Goal: Use online tool/utility: Utilize a website feature to perform a specific function

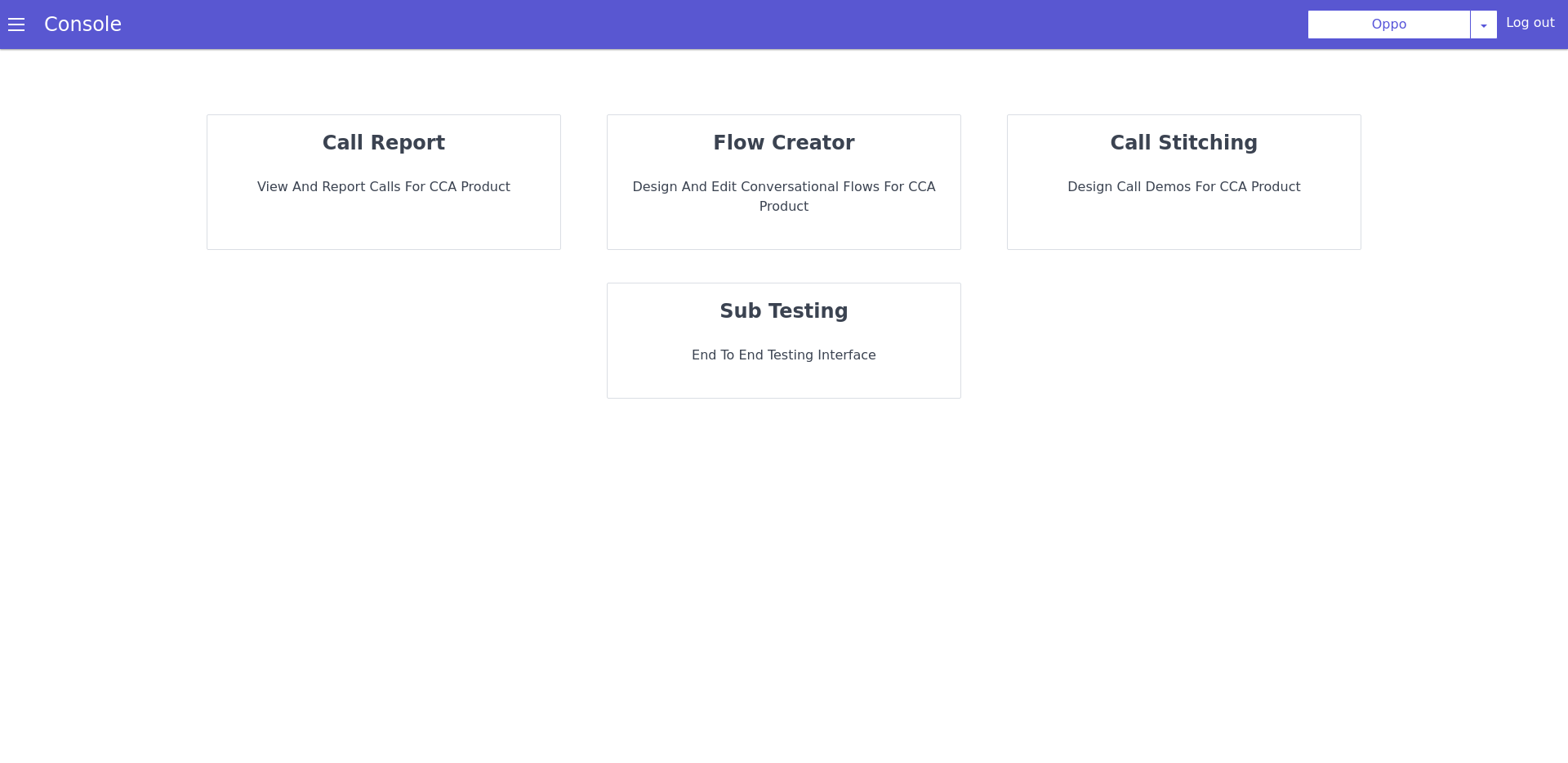
click at [796, 300] on strong "sub testing" at bounding box center [784, 311] width 129 height 23
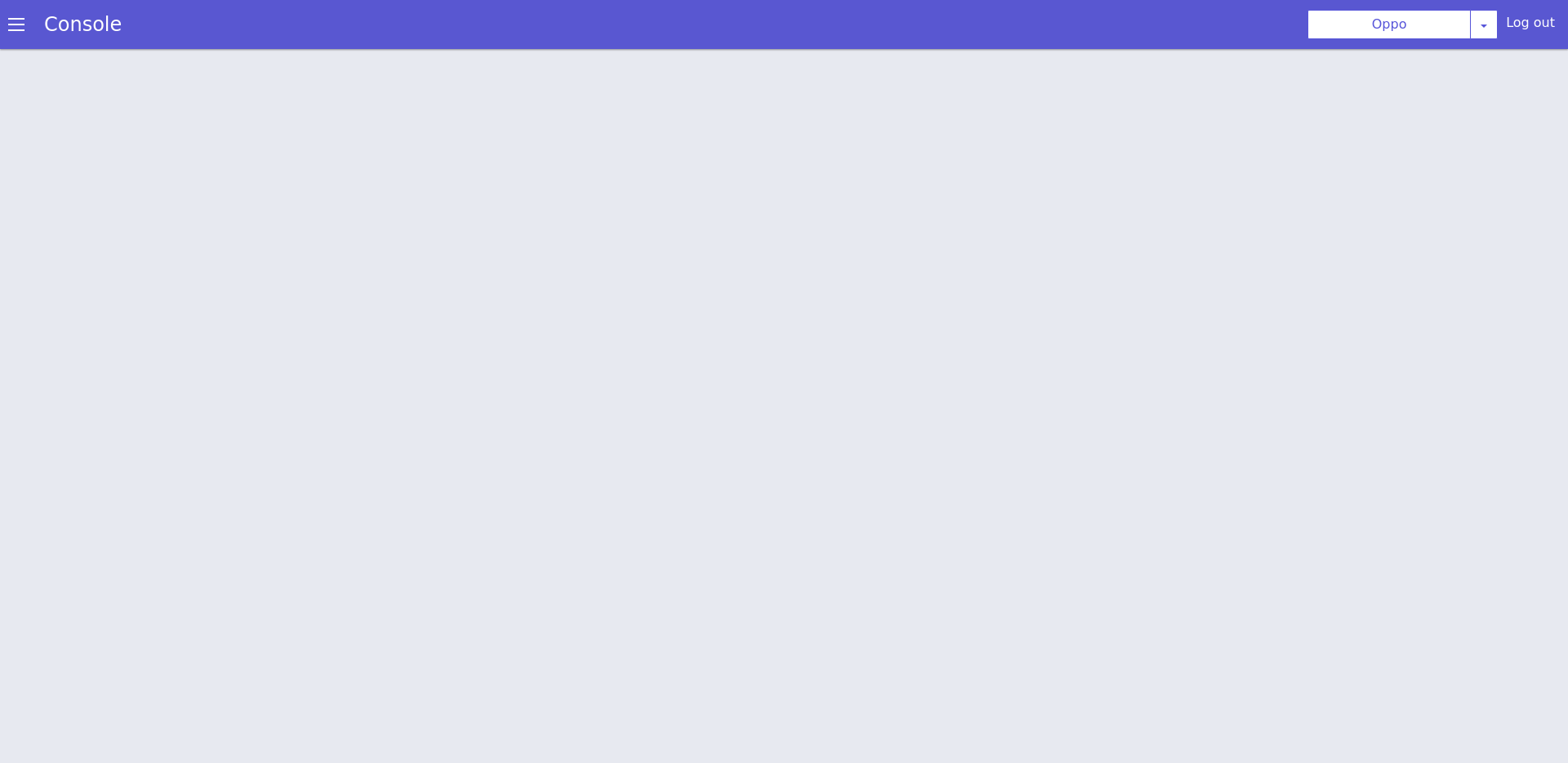
scroll to position [5, 0]
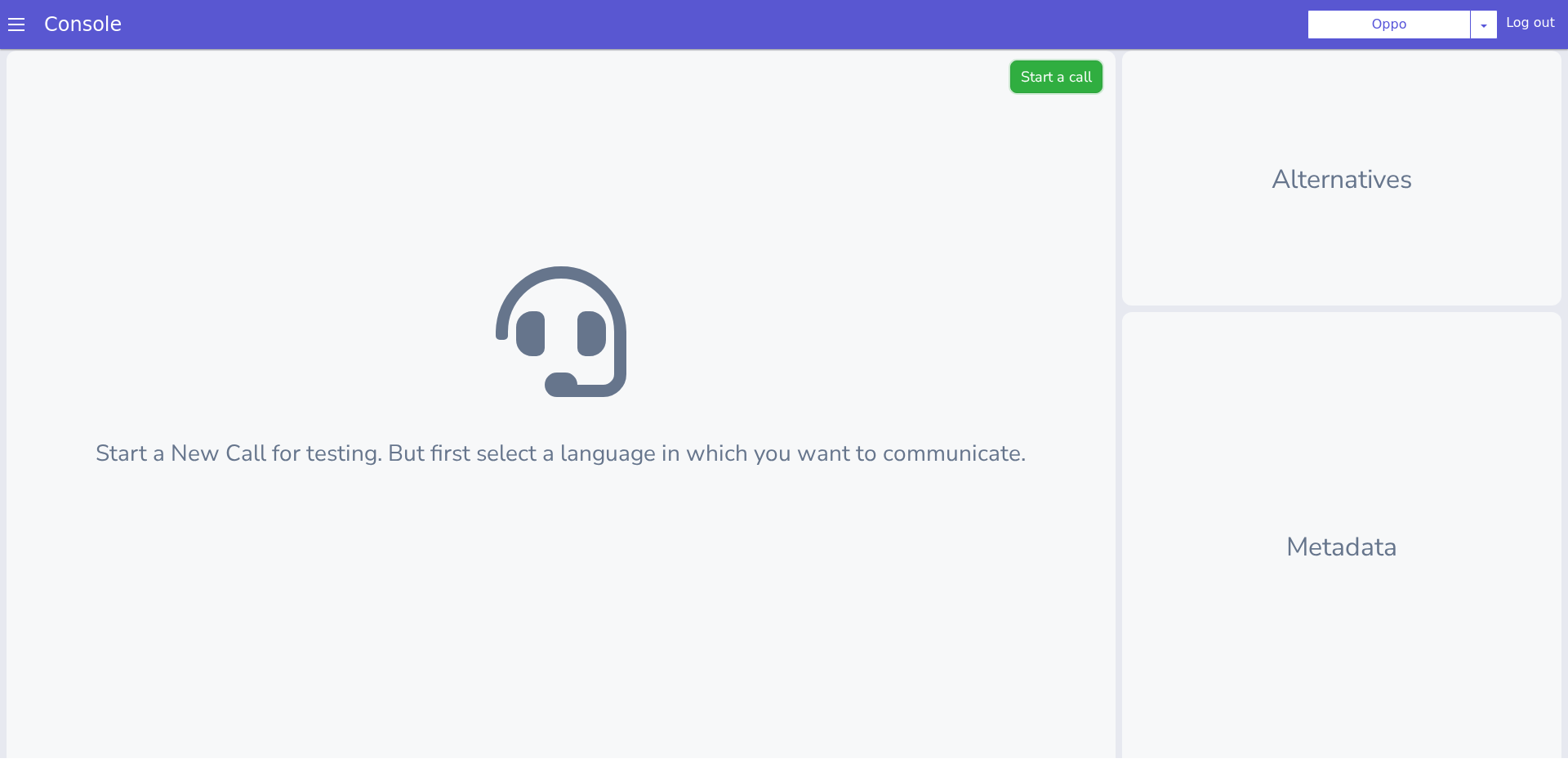
click at [1036, 67] on button "Start a call" at bounding box center [1057, 77] width 93 height 33
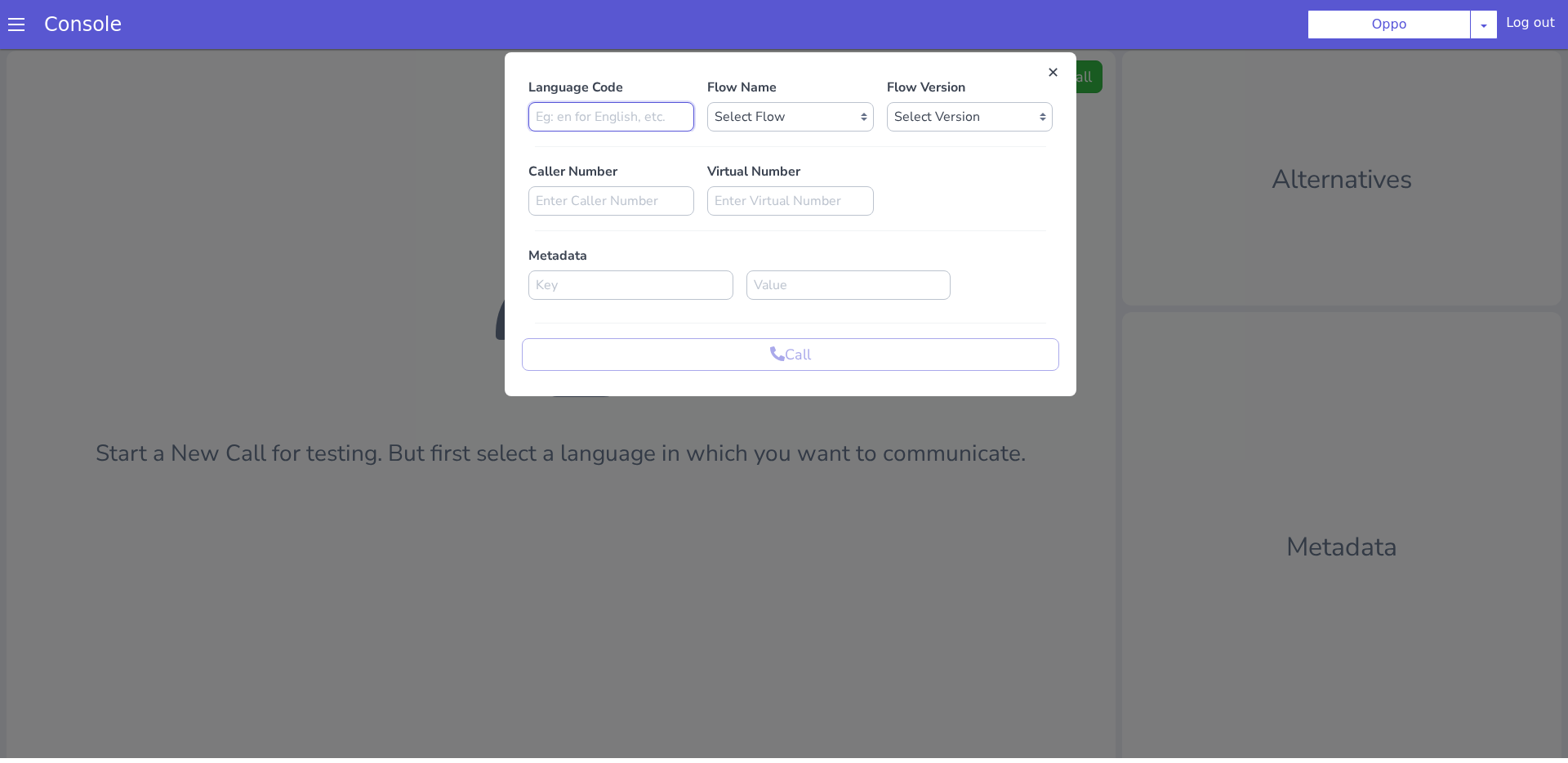
click at [582, 113] on input at bounding box center [611, 116] width 165 height 29
type input "hi"
click at [784, 116] on select "Select Flow Rough Work oppo_specific_utterance_en Demo_bot_oppo OPPO_STUDIO far…" at bounding box center [790, 116] width 165 height 29
select select "6e4cb66f-1be5-4ce3-899d-84c396a79e95"
click at [708, 102] on select "Select Flow Rough Work oppo_specific_utterance_en Demo_bot_oppo OPPO_STUDIO far…" at bounding box center [790, 116] width 165 height 29
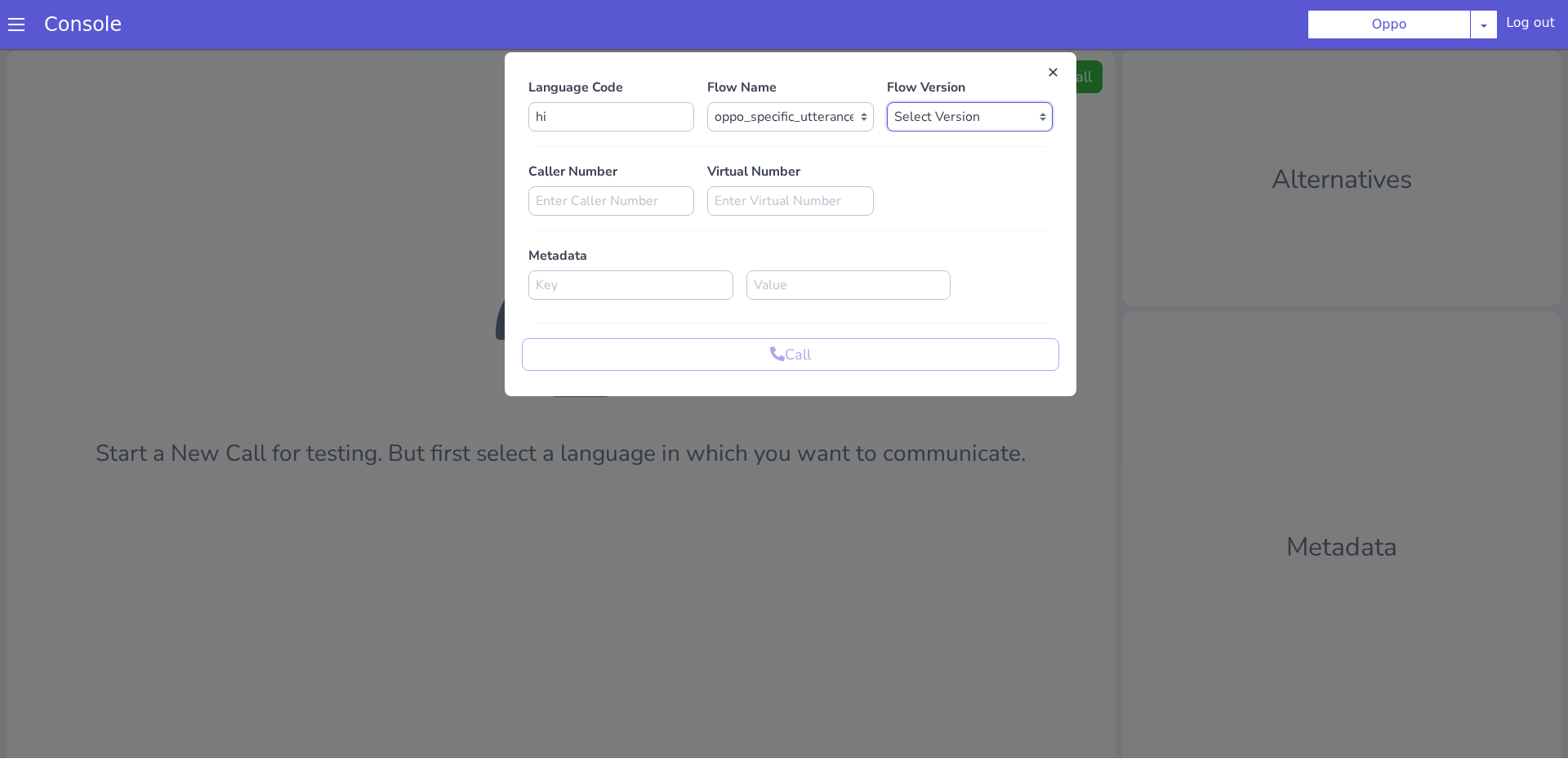
click at [939, 125] on select "Select Version" at bounding box center [970, 116] width 165 height 29
select select "1.0.69"
click at [887, 102] on select "Select Version 1.0.69 1.0.68 1.0.67 1.0.66 1.0.65 1.0.64 1.0.63 1.0.62 1.0.61 1…" at bounding box center [970, 116] width 165 height 29
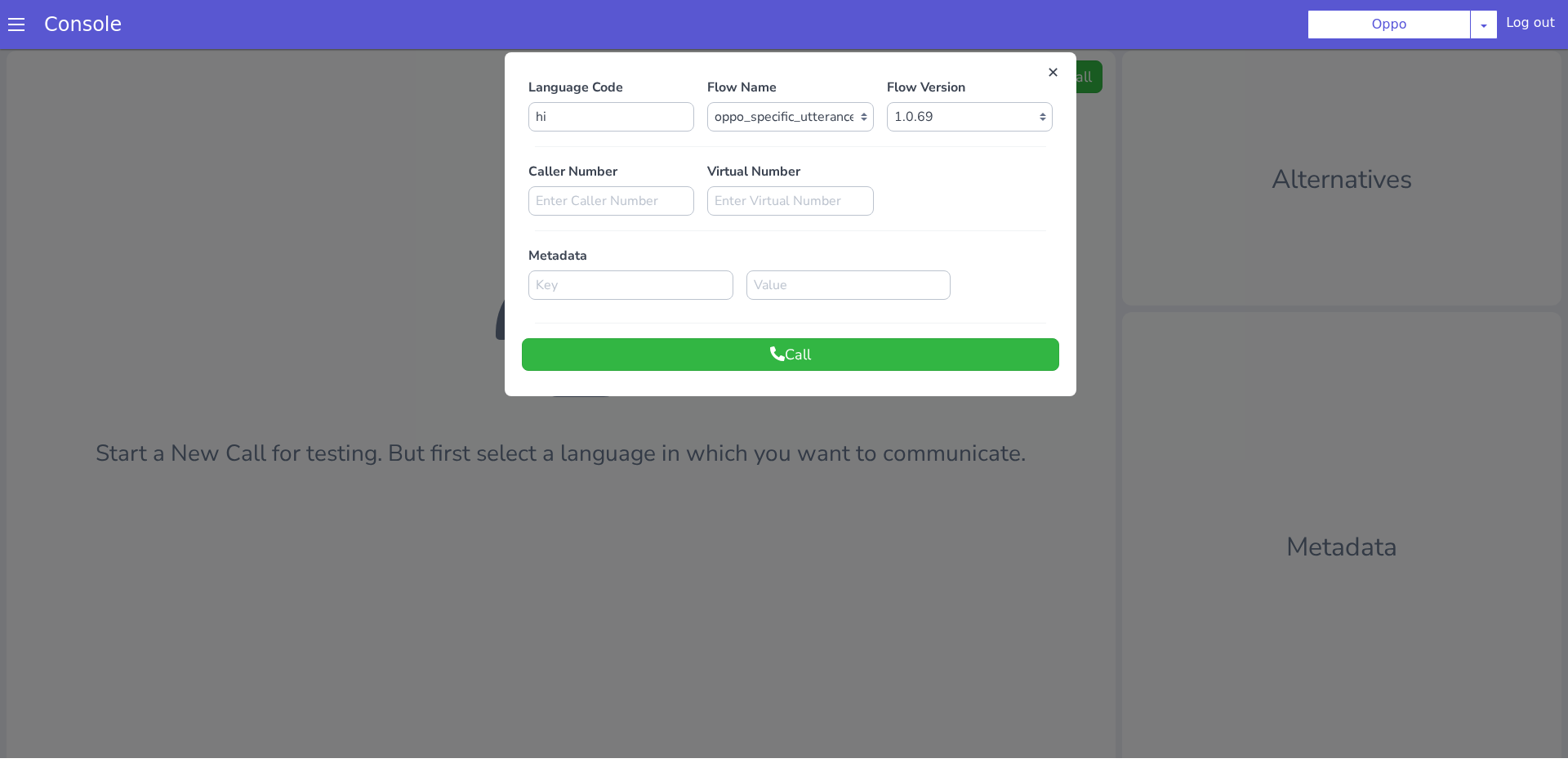
click at [974, 198] on div "Caller Number Virtual Number" at bounding box center [790, 189] width 537 height 54
click at [944, 345] on button "Call" at bounding box center [790, 354] width 537 height 33
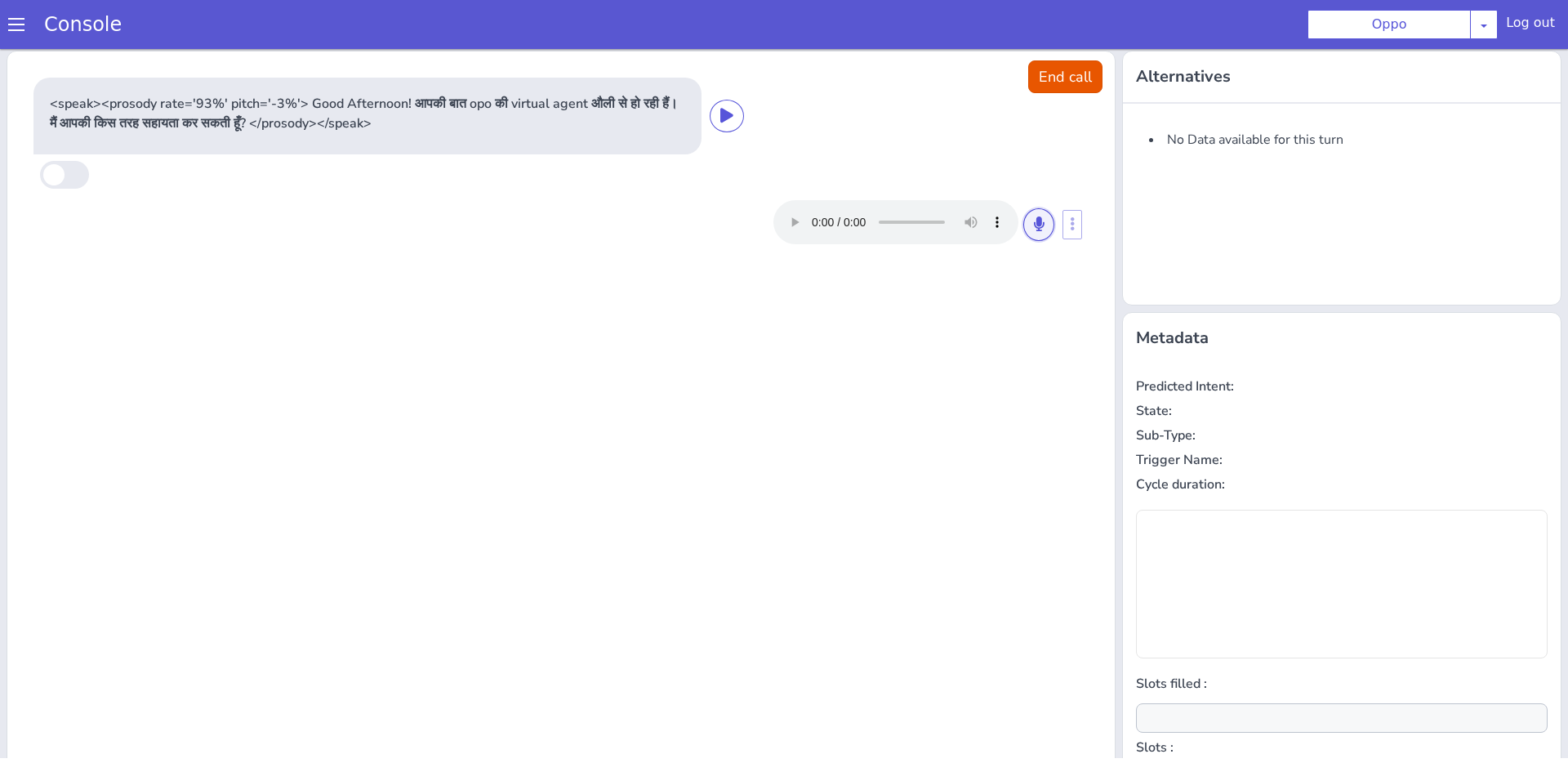
click at [1031, 225] on button at bounding box center [1039, 224] width 31 height 33
click at [1042, 228] on icon at bounding box center [1039, 223] width 10 height 15
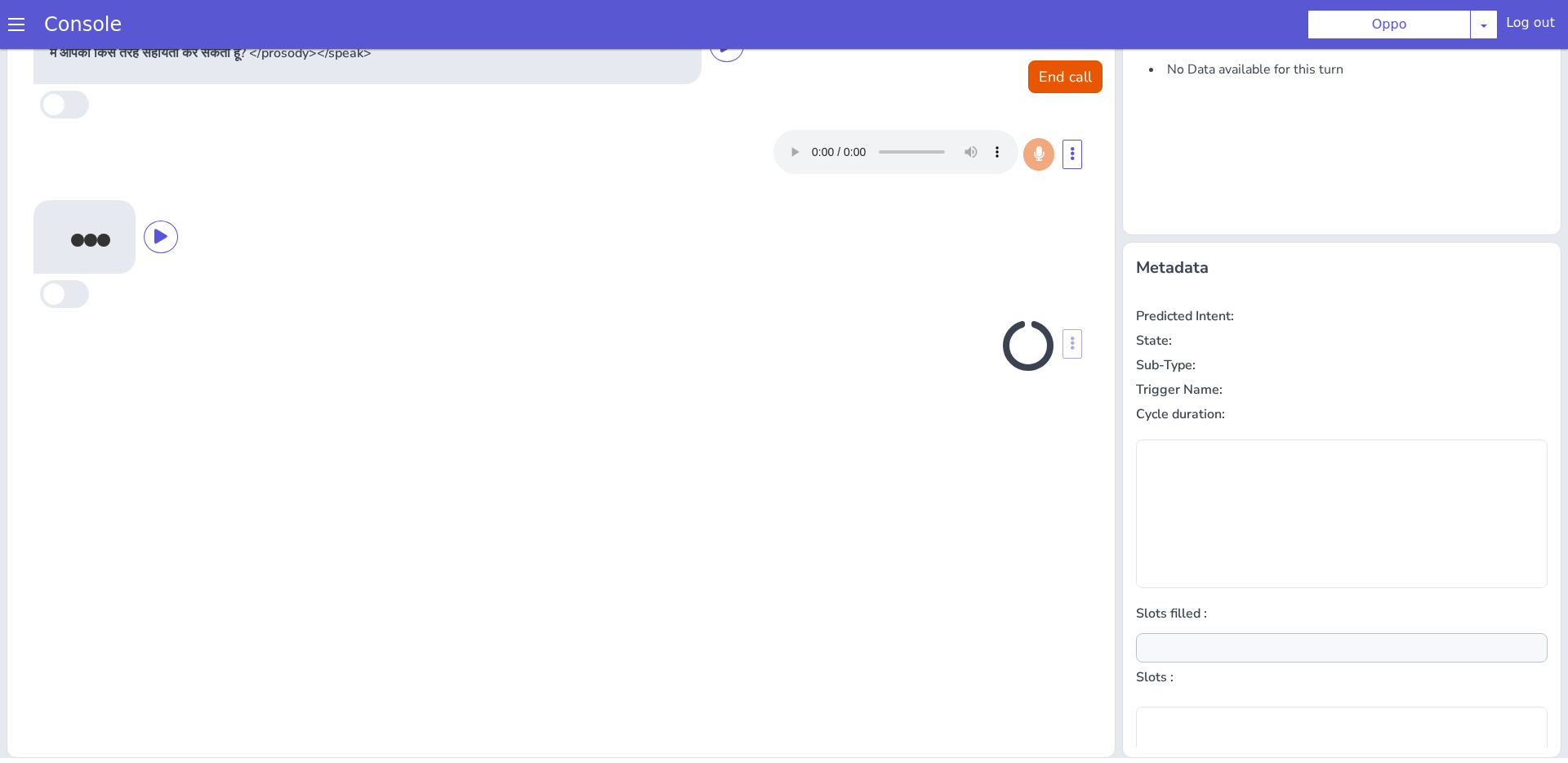
scroll to position [0, 0]
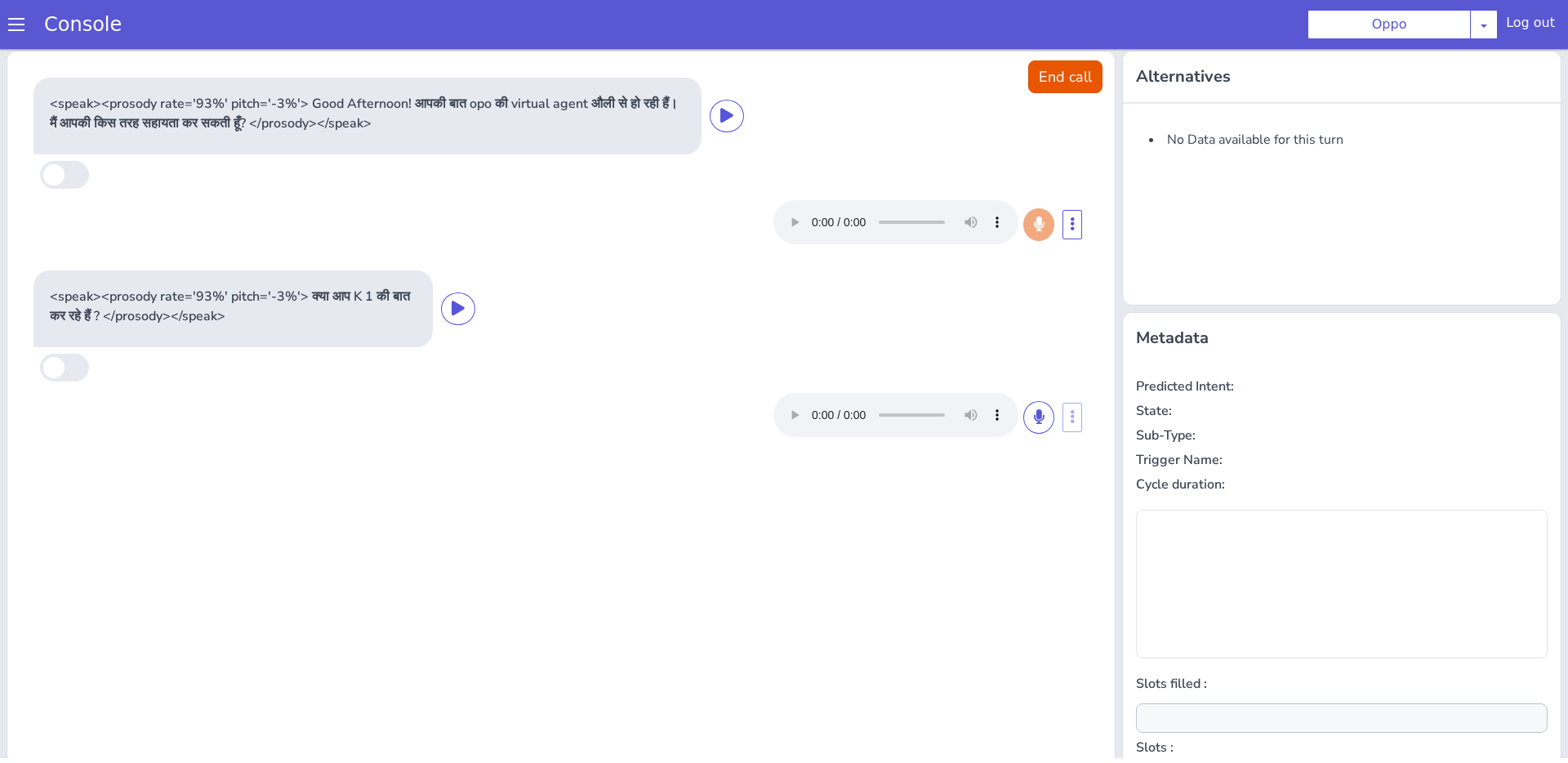
type input "oppo_model_name"
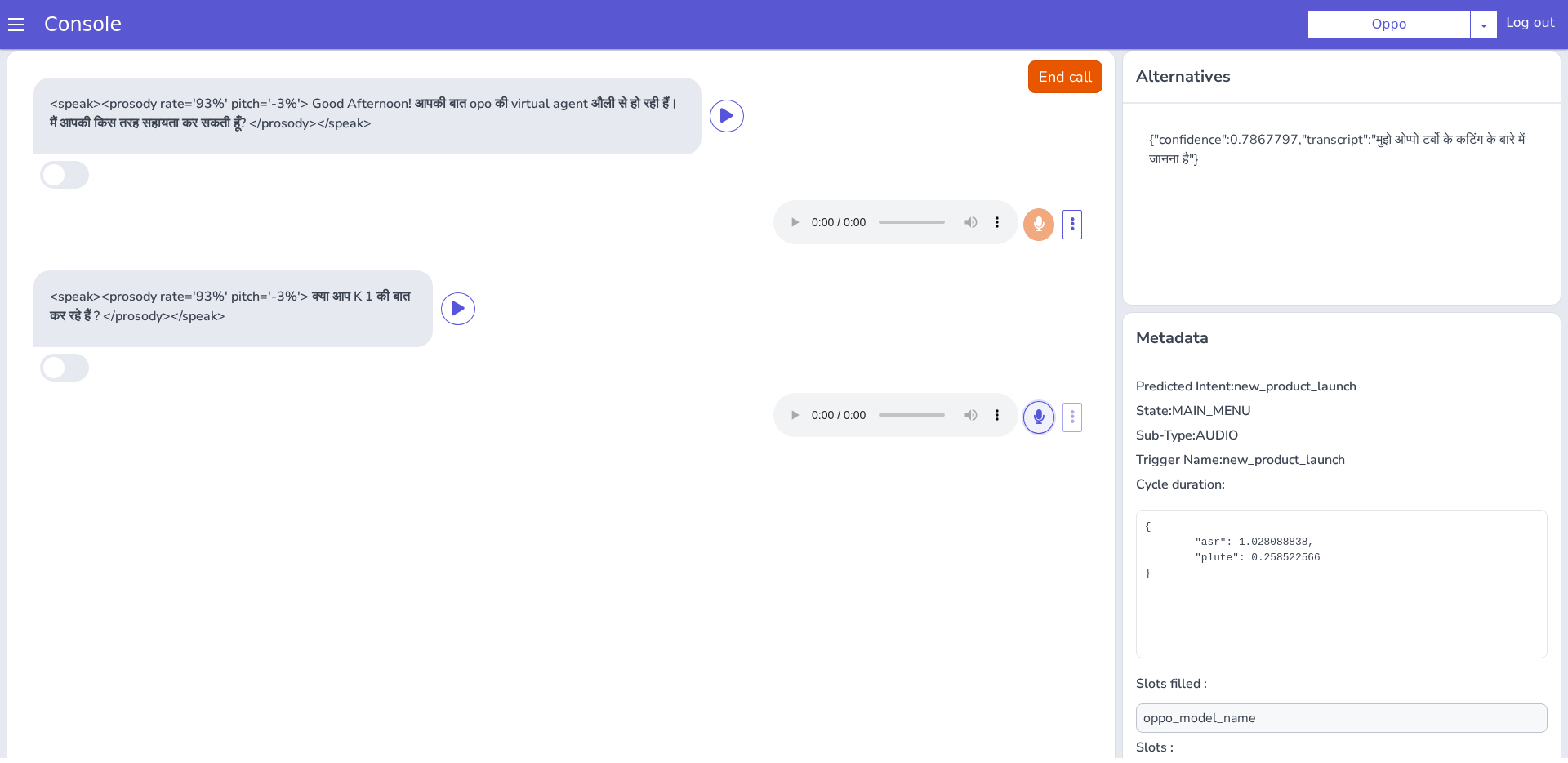
click at [1035, 417] on icon at bounding box center [1039, 417] width 10 height 15
click at [1035, 427] on button at bounding box center [1039, 417] width 31 height 33
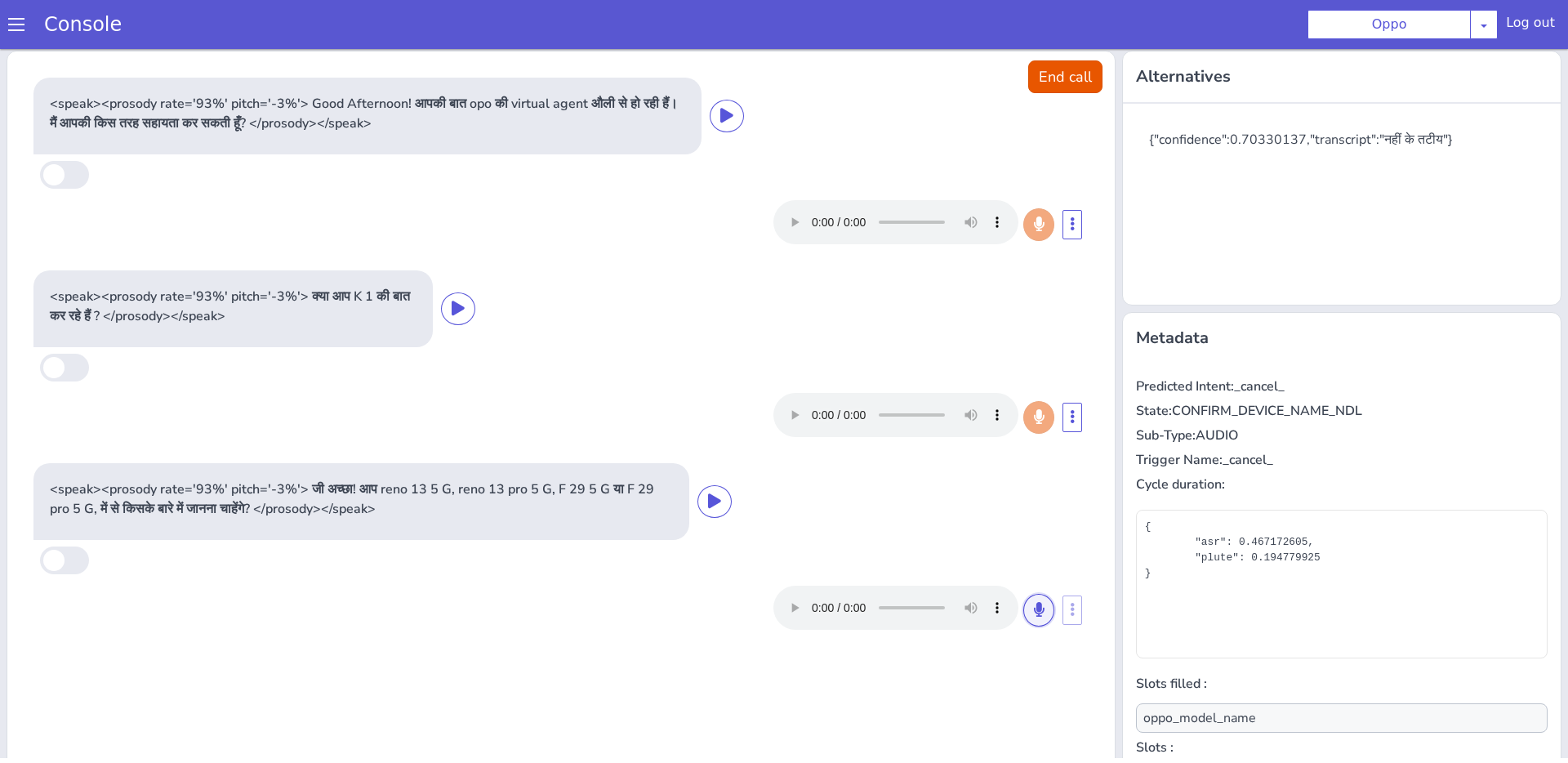
click at [1031, 611] on button at bounding box center [1039, 610] width 31 height 33
click at [1040, 608] on icon at bounding box center [1039, 609] width 10 height 15
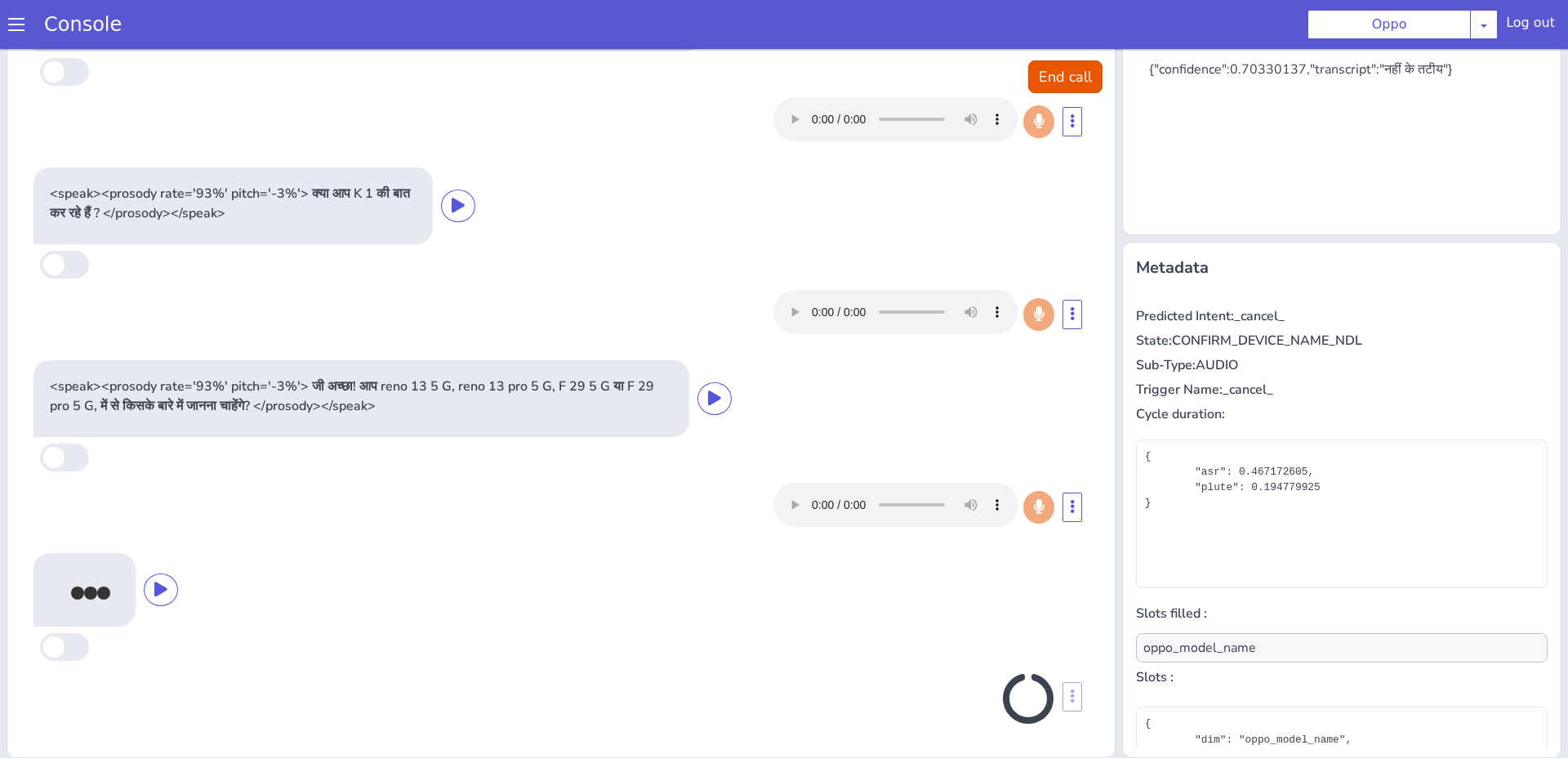
scroll to position [28, 0]
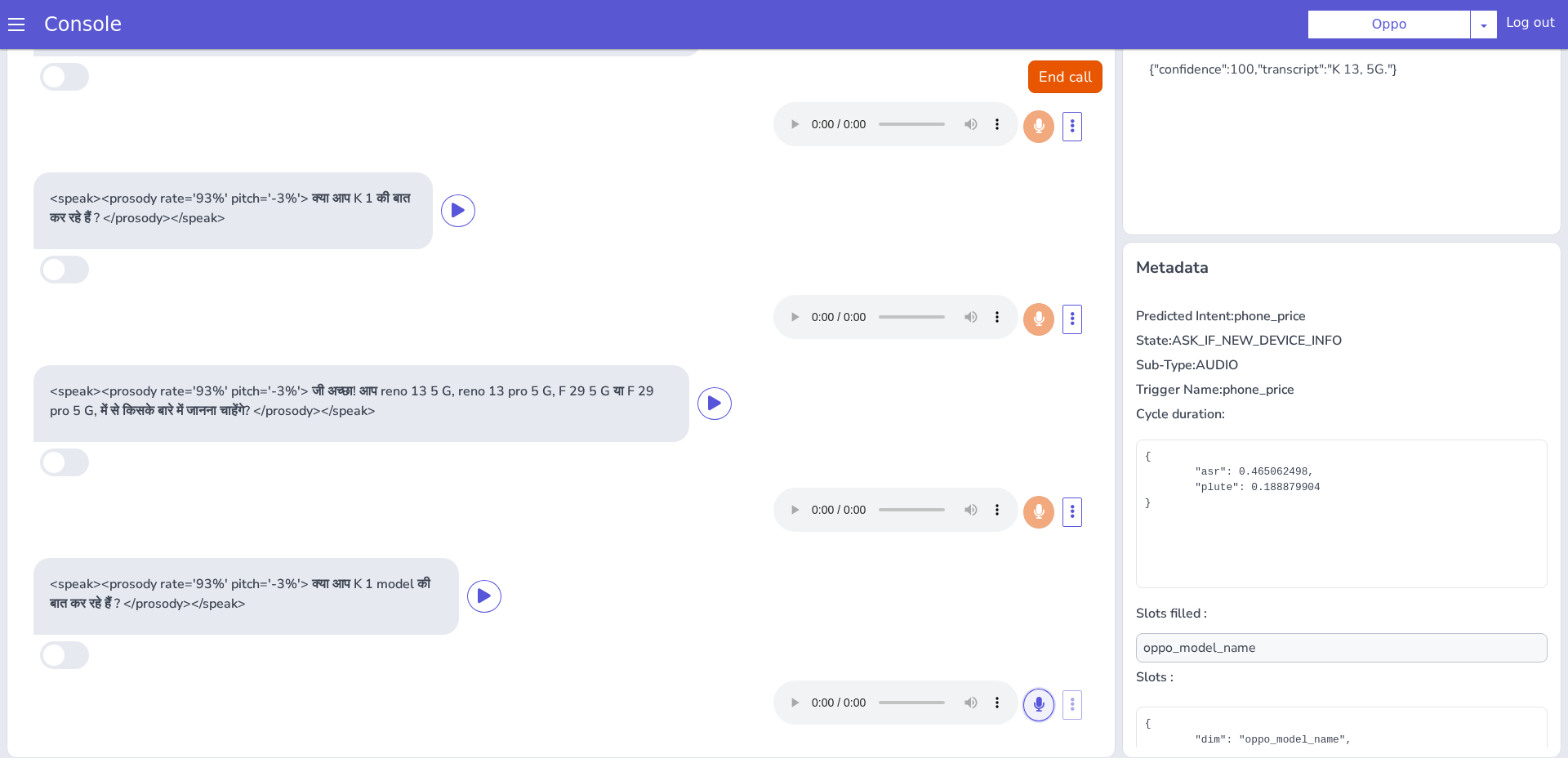
click at [1043, 703] on icon at bounding box center [1039, 704] width 10 height 15
click at [1035, 700] on icon at bounding box center [1039, 704] width 10 height 15
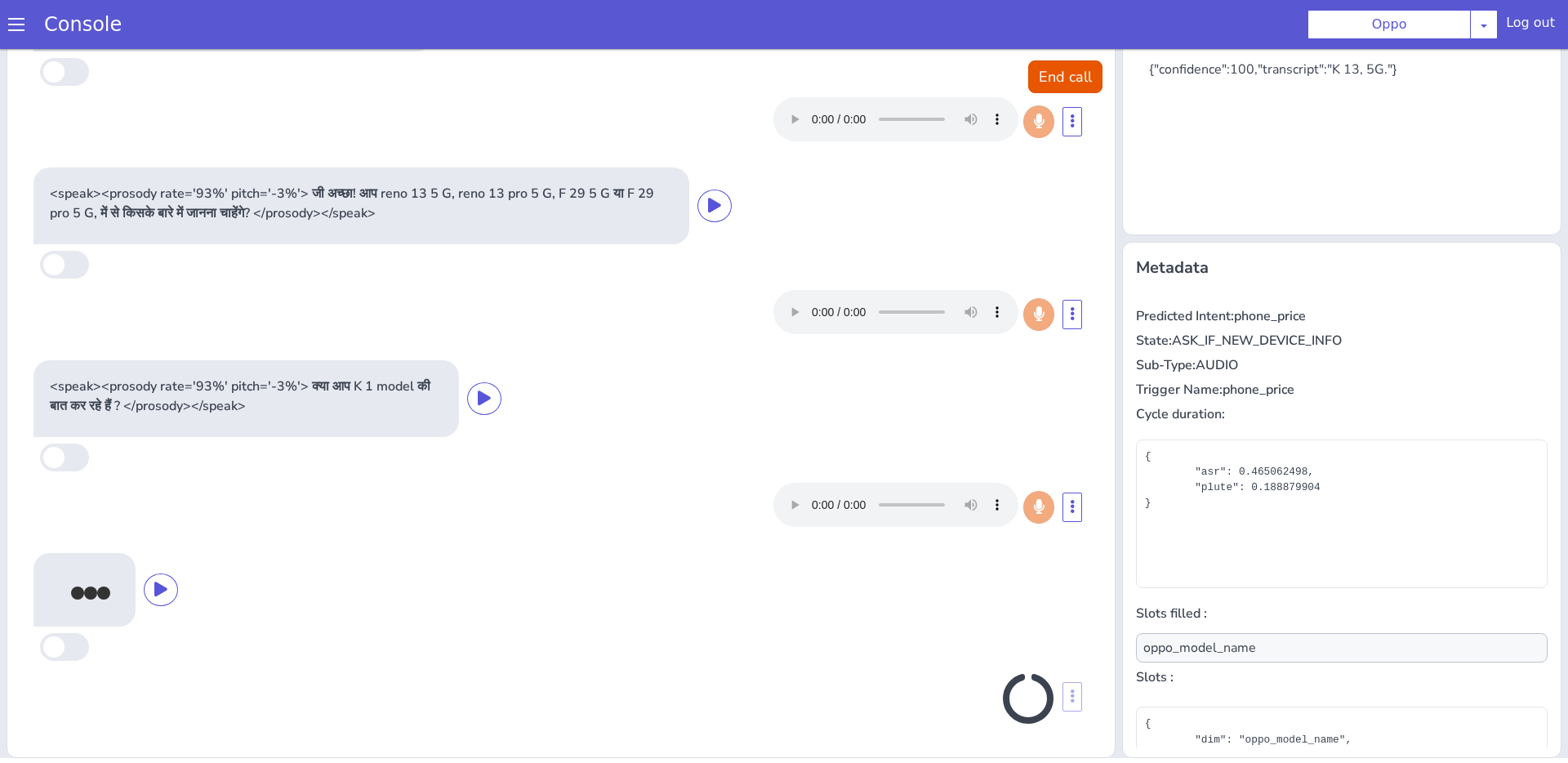
scroll to position [220, 0]
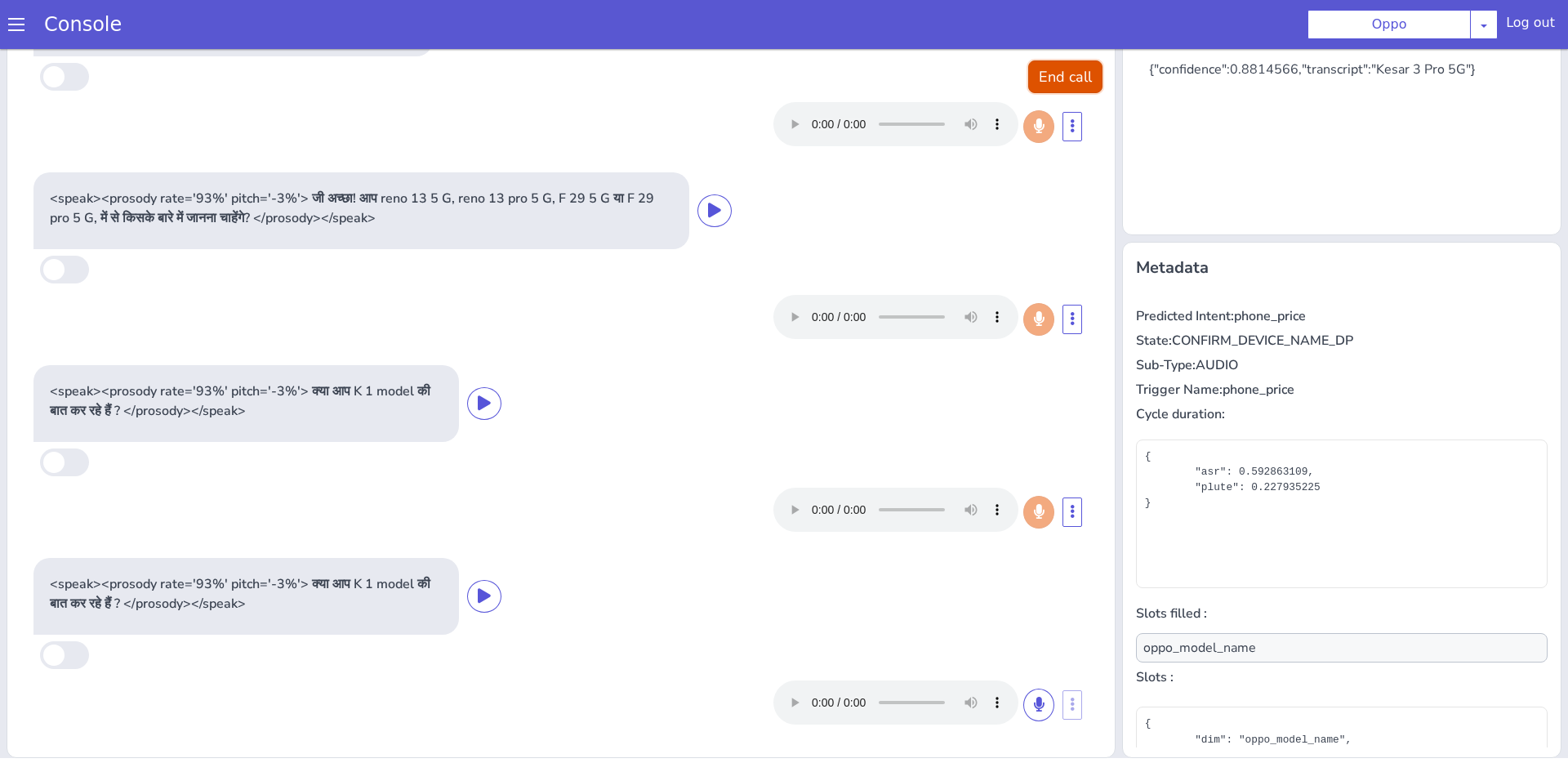
click at [1067, 90] on button "End call" at bounding box center [1066, 77] width 75 height 33
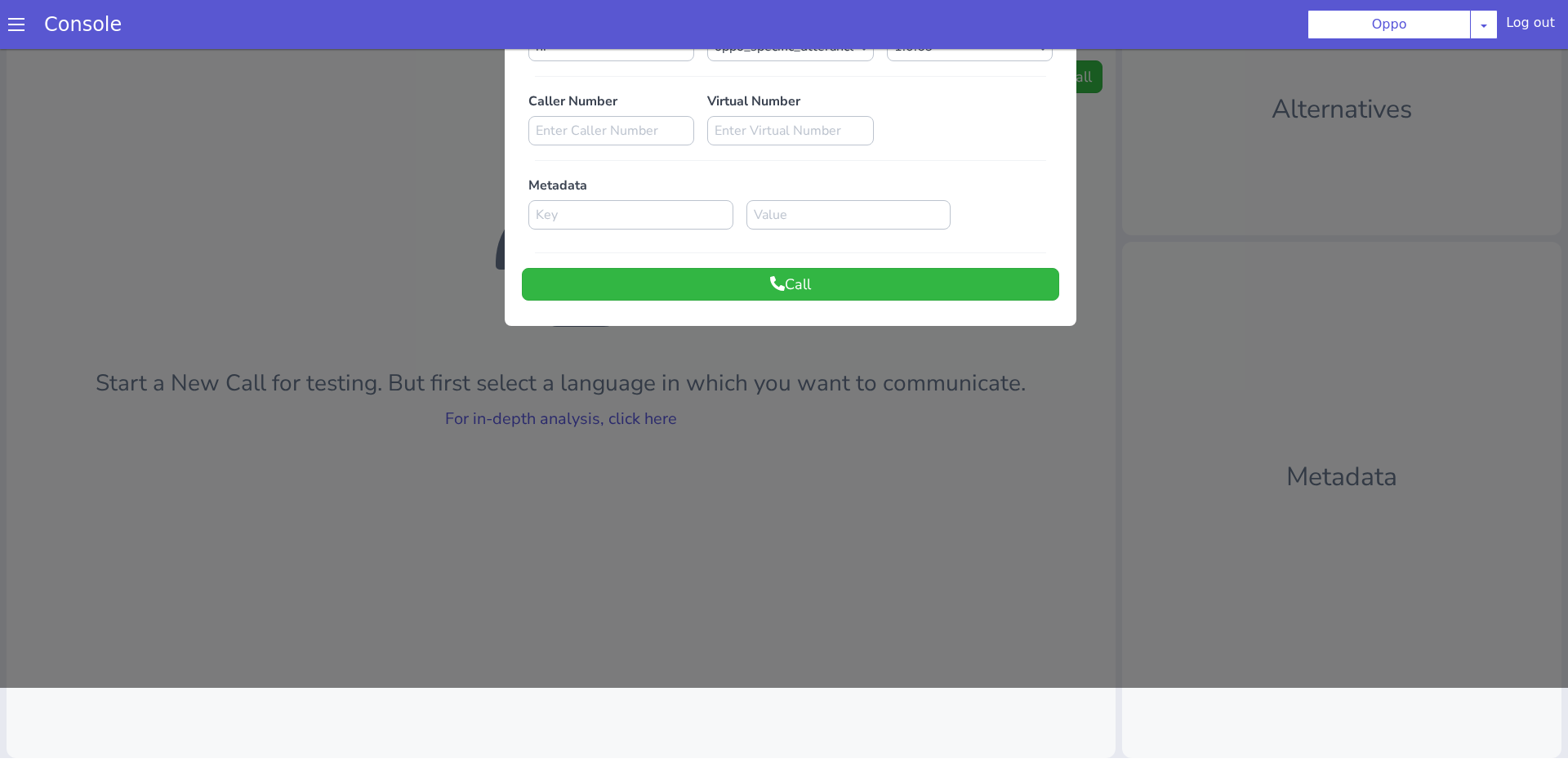
click at [829, 430] on div at bounding box center [784, 331] width 1568 height 714
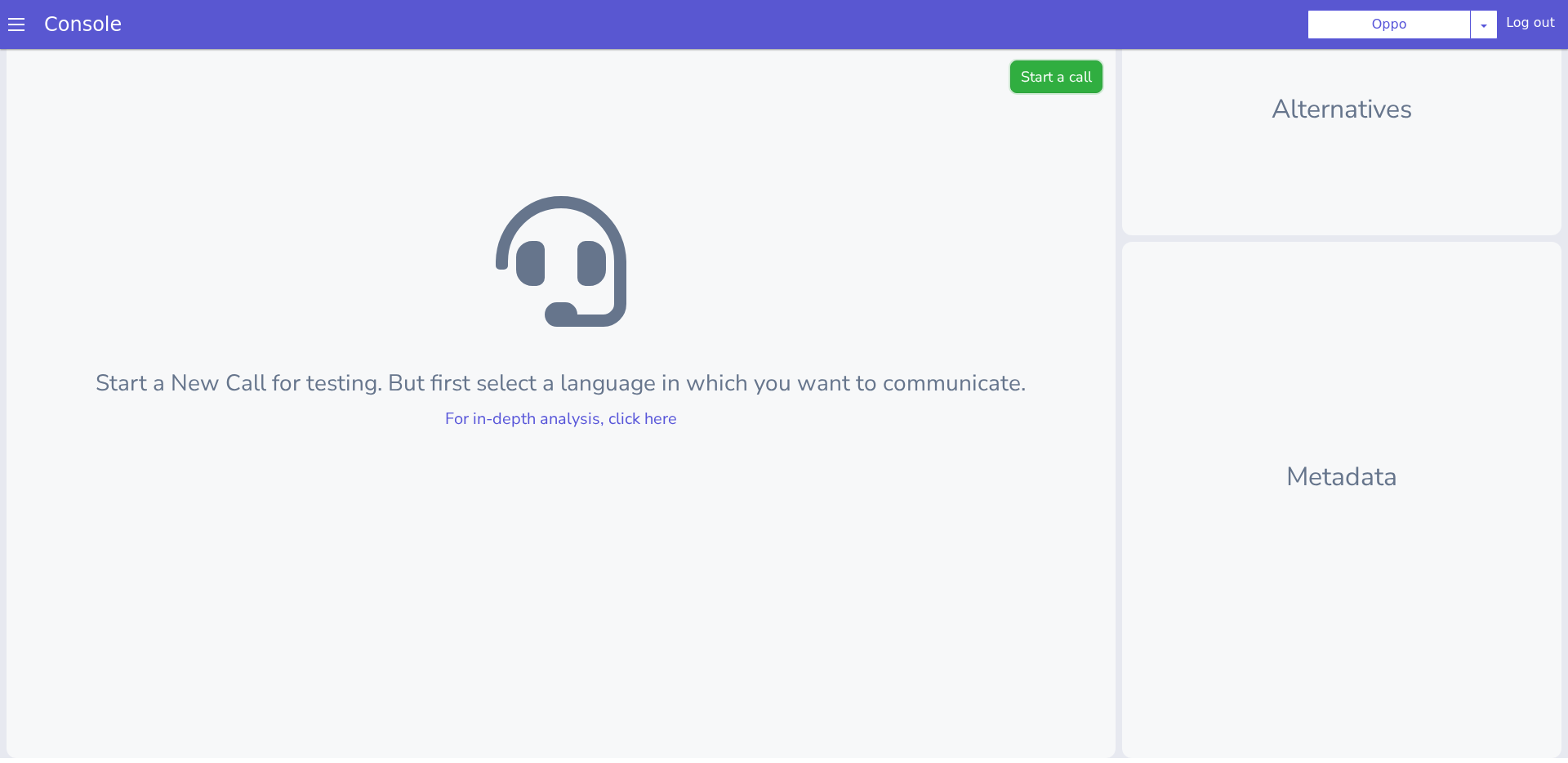
click at [1086, 81] on button "Start a call" at bounding box center [1057, 77] width 93 height 33
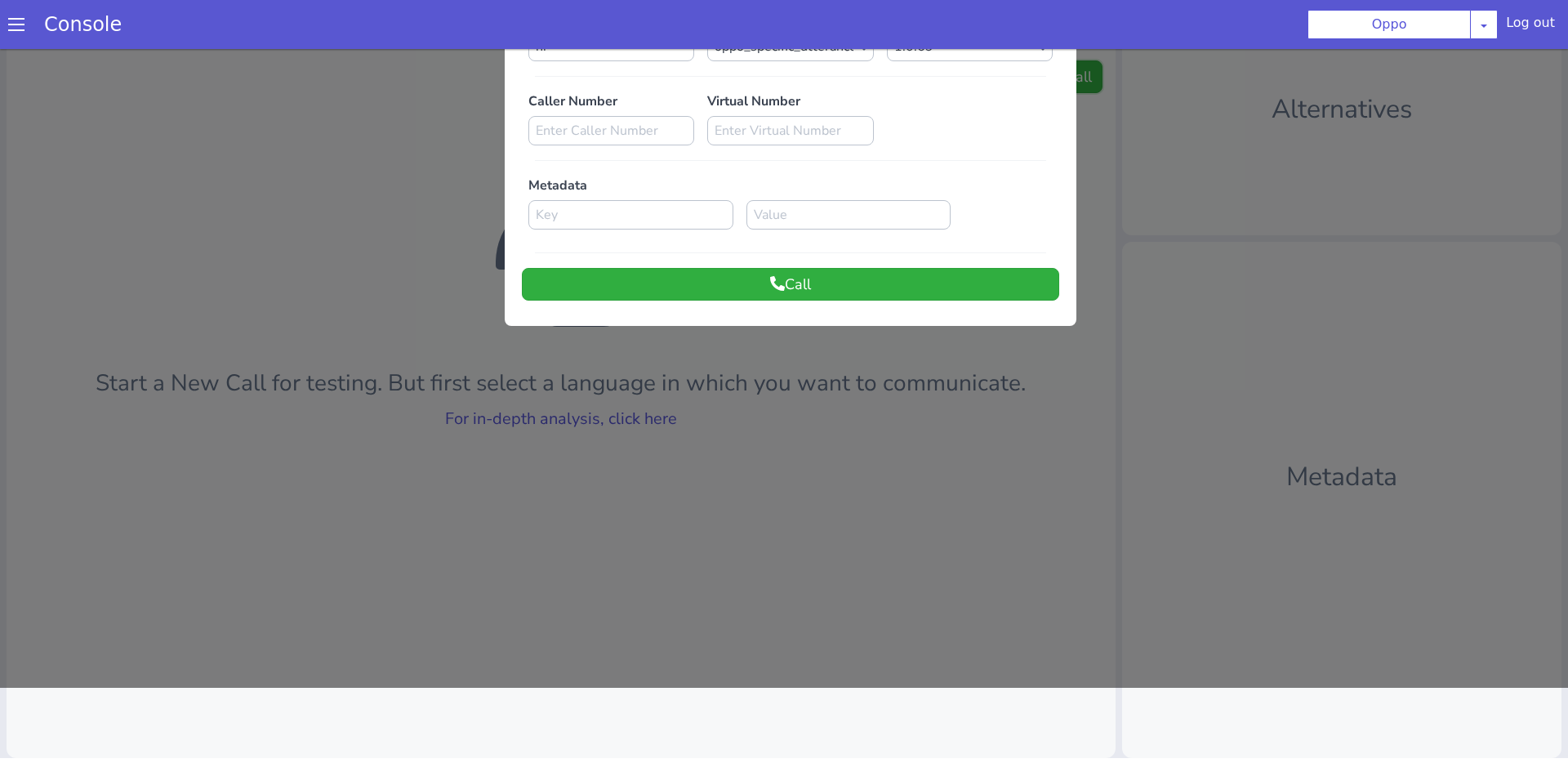
scroll to position [0, 0]
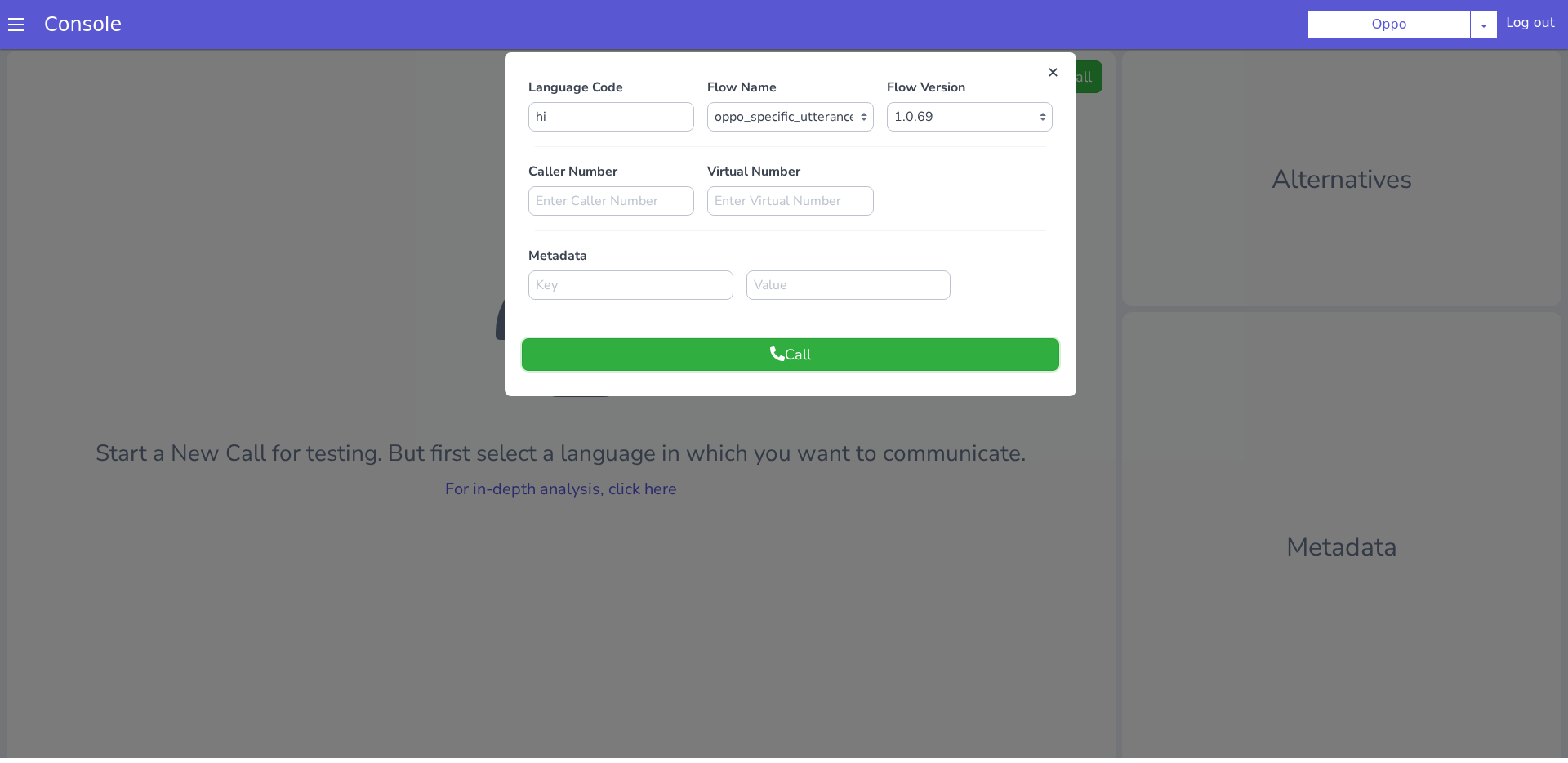
click at [865, 352] on button "Call" at bounding box center [790, 354] width 537 height 33
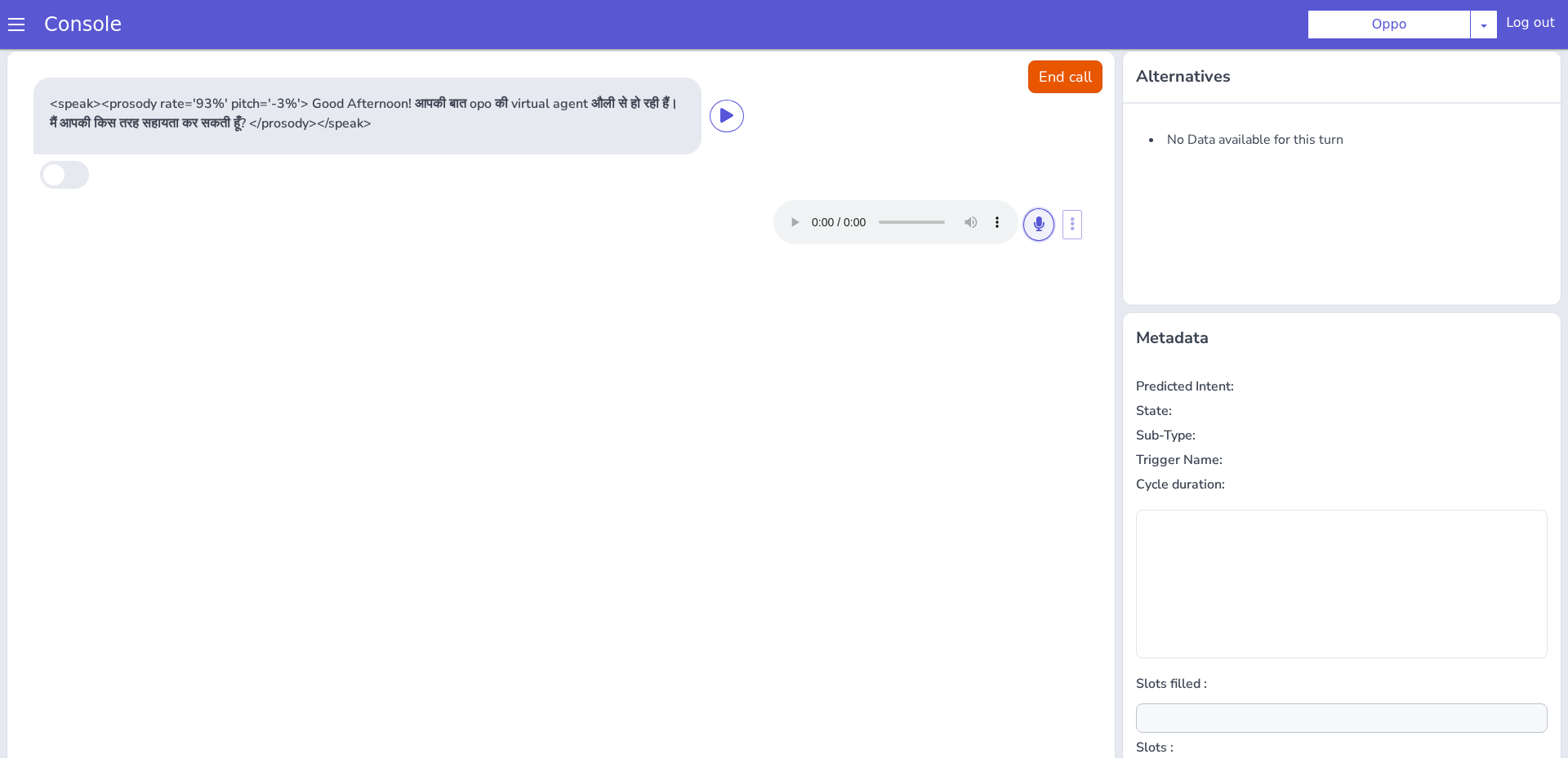
click at [1038, 228] on icon at bounding box center [1039, 223] width 10 height 15
click at [1044, 220] on button at bounding box center [1039, 224] width 31 height 33
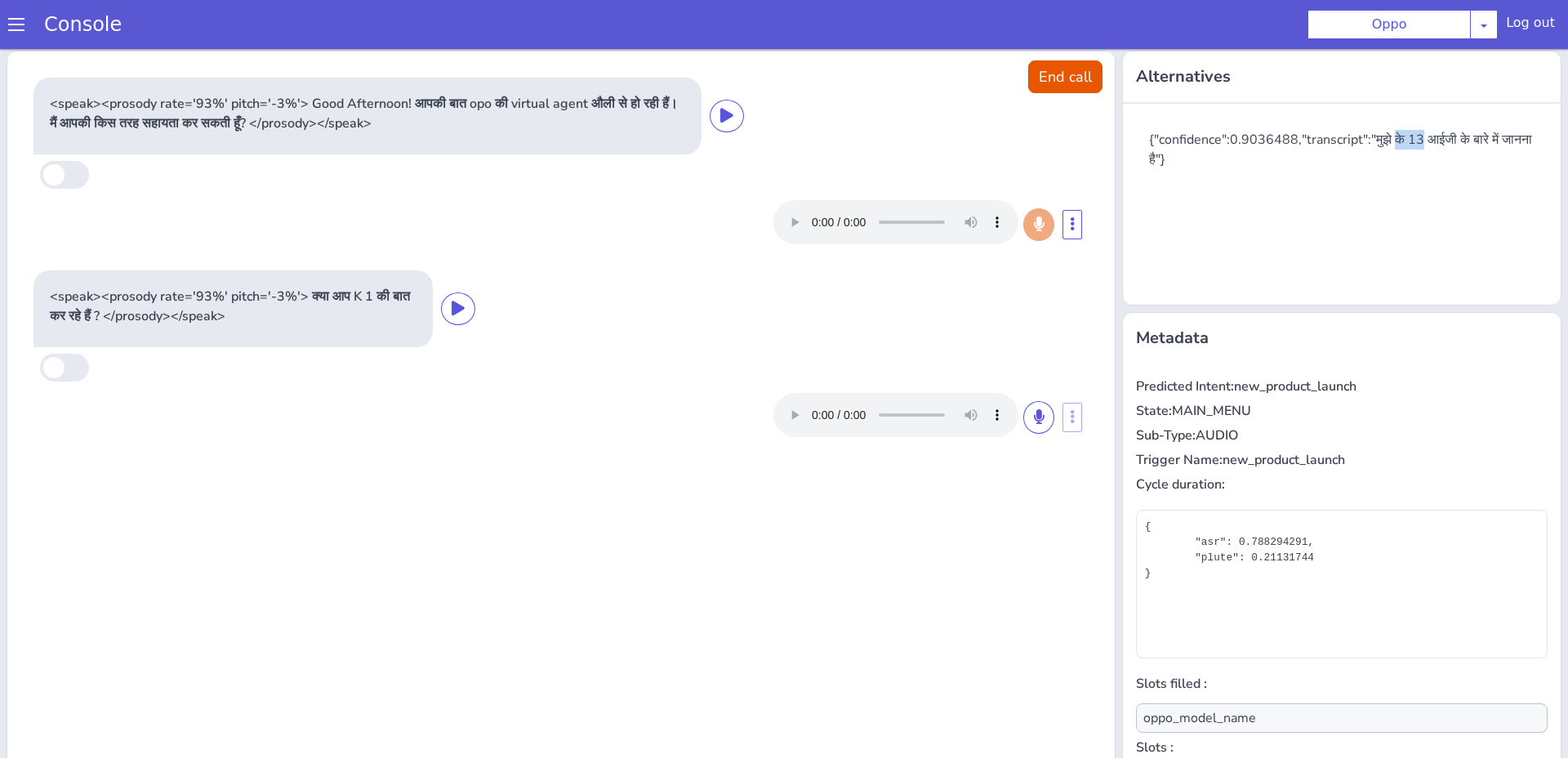
drag, startPoint x: 1392, startPoint y: 140, endPoint x: 1419, endPoint y: 142, distance: 27.1
click at [1419, 142] on div "{"confidence":0.9036488,"transcript":"मुझे के 13 आईजी के बारे में जानना है"}" at bounding box center [1349, 149] width 399 height 39
click at [1444, 175] on div "{"confidence":0.9036488,"transcript":"मुझे के 13 आईजी के बारे में जानना है"}" at bounding box center [1342, 198] width 412 height 164
click at [1032, 416] on button at bounding box center [1039, 417] width 31 height 33
click at [1045, 428] on button at bounding box center [1039, 417] width 31 height 33
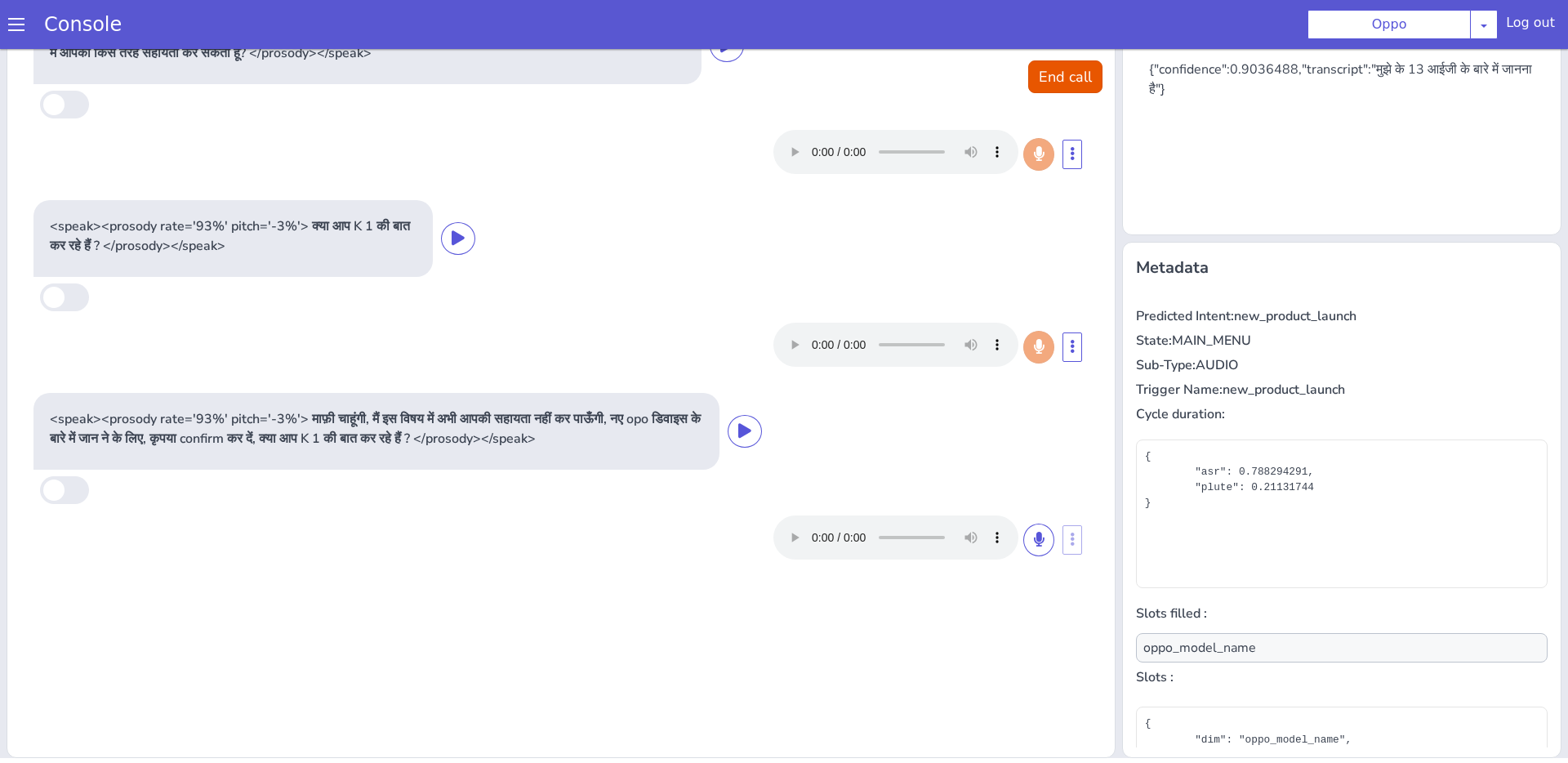
scroll to position [60, 0]
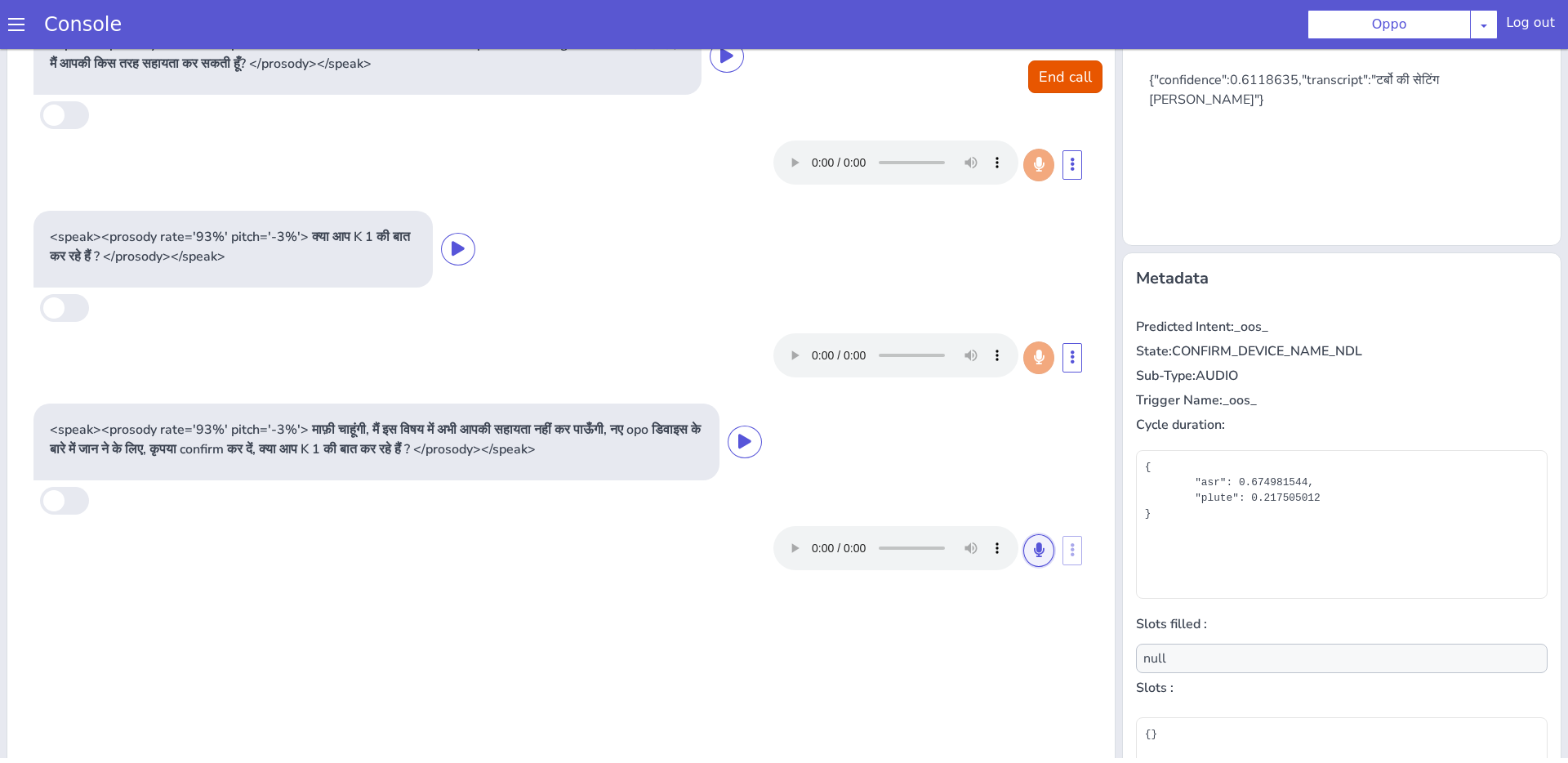
click at [1043, 550] on icon at bounding box center [1039, 550] width 10 height 15
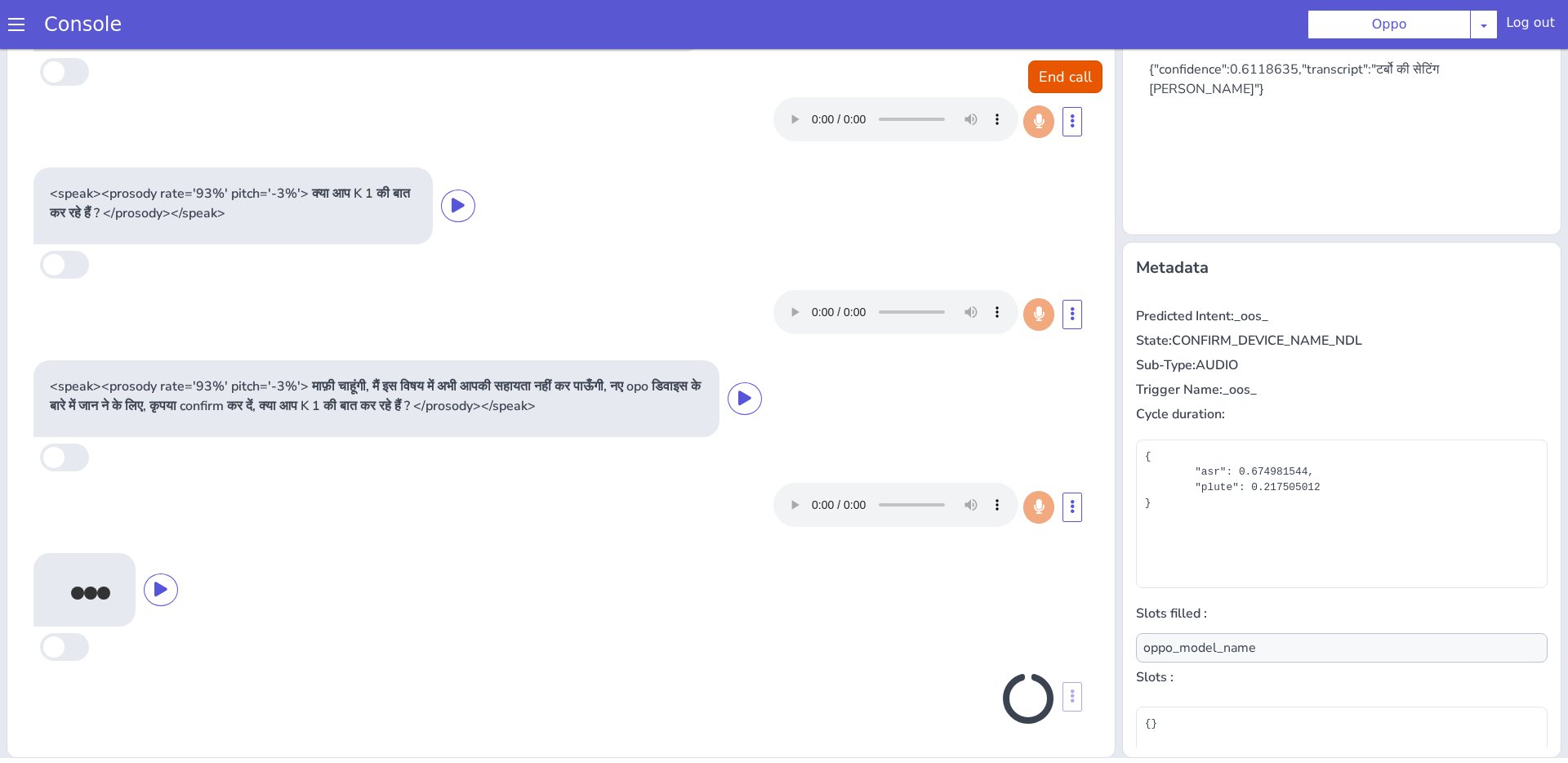
scroll to position [28, 0]
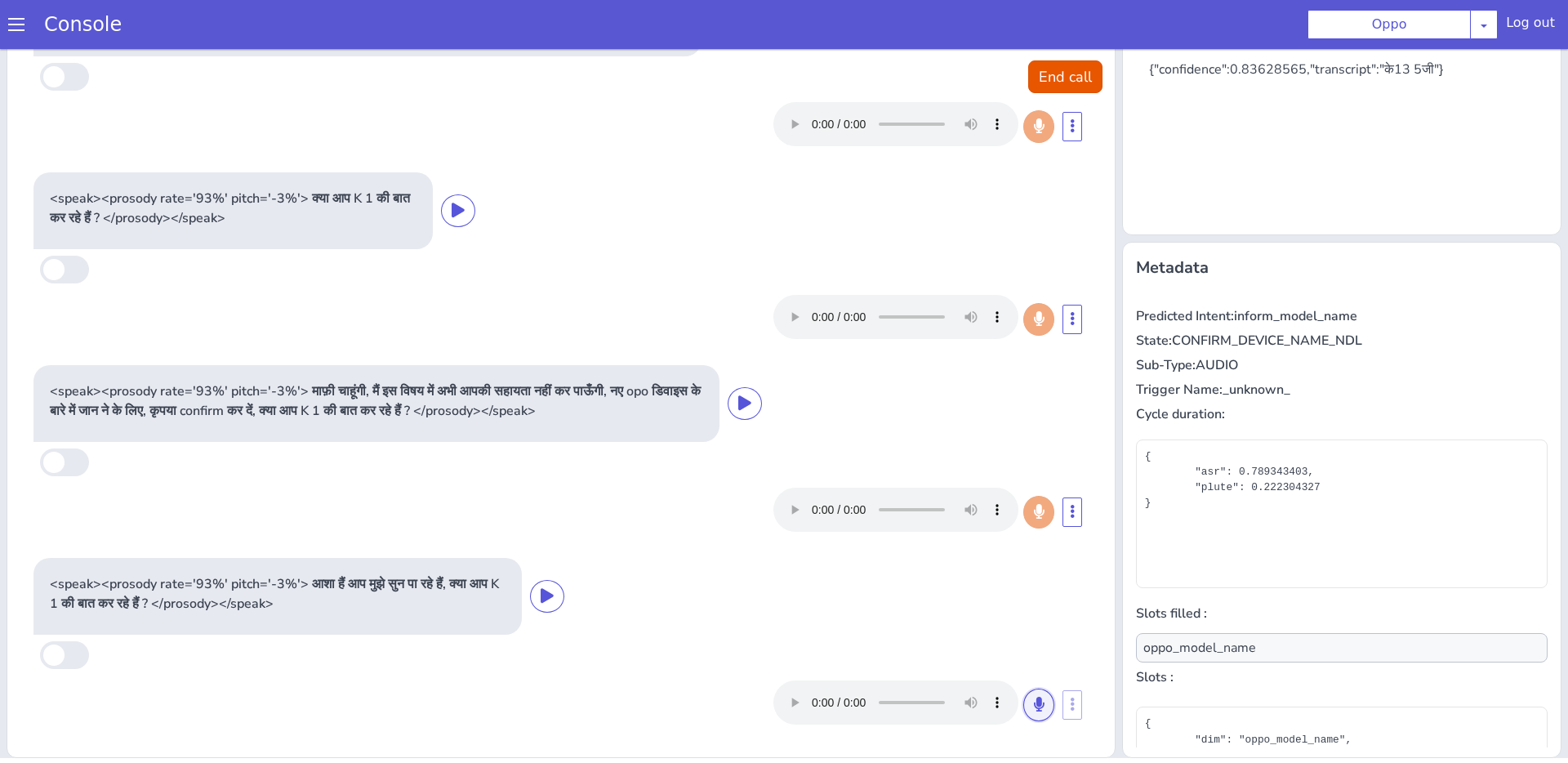
click at [1040, 699] on icon at bounding box center [1039, 704] width 10 height 15
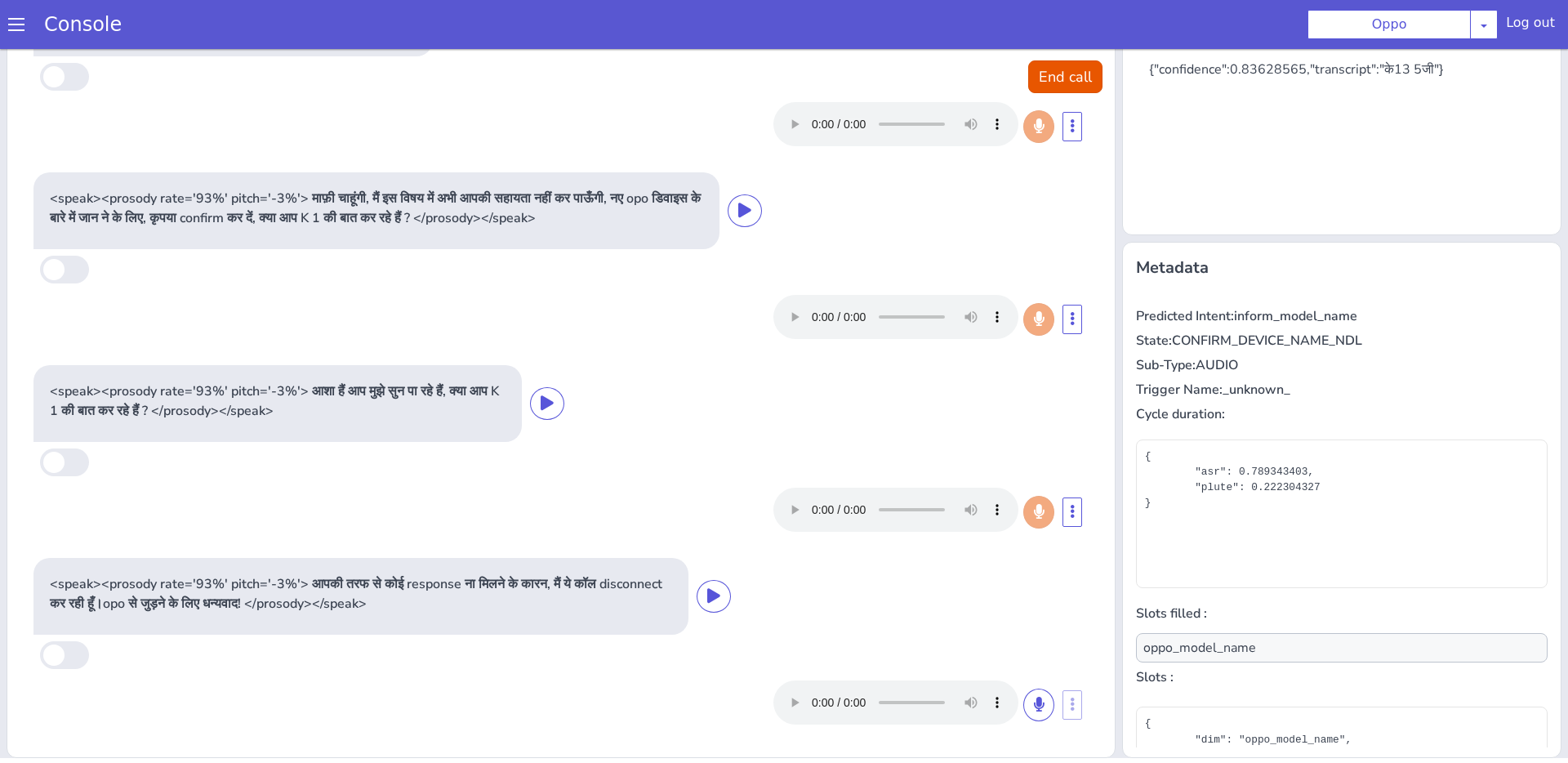
type input "null"
click at [1056, 70] on button "End call" at bounding box center [1066, 77] width 75 height 33
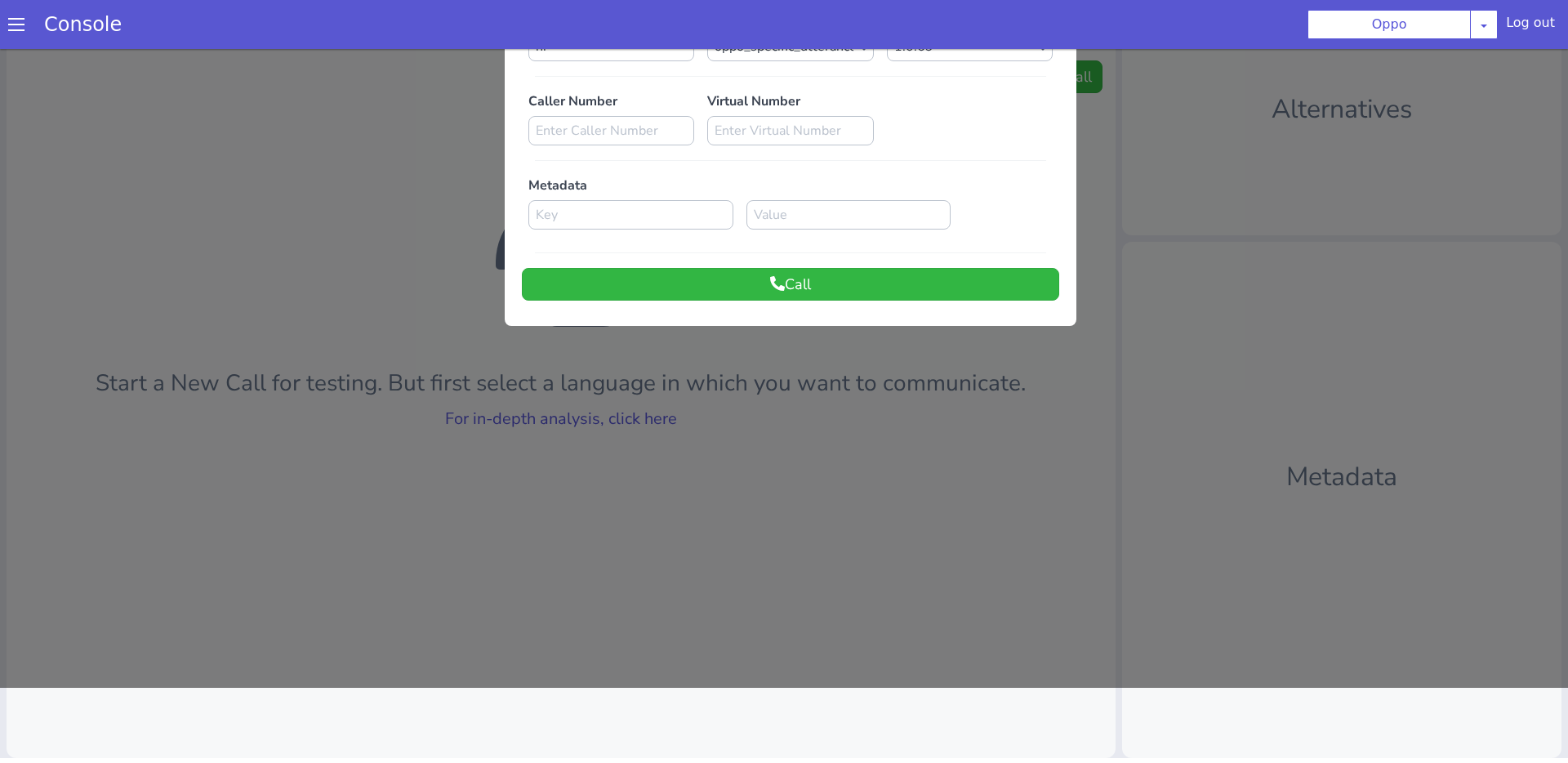
click at [905, 368] on div at bounding box center [784, 331] width 1568 height 714
